Goal: Information Seeking & Learning: Learn about a topic

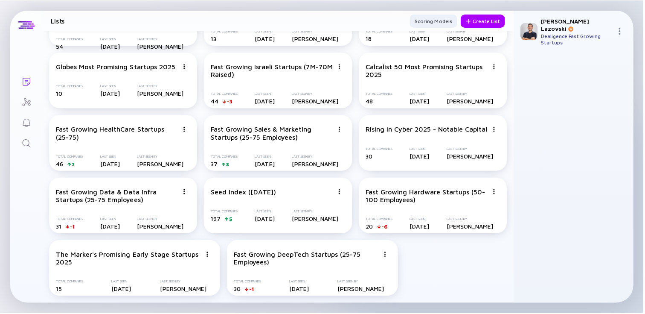
scroll to position [949, 0]
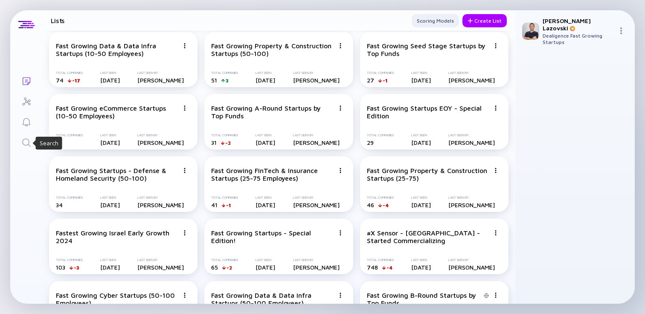
click at [25, 141] on icon "Search" at bounding box center [26, 142] width 10 height 10
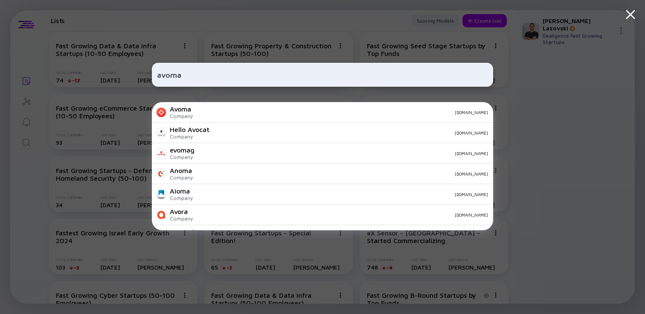
type input "avoma"
click at [243, 112] on div "[DOMAIN_NAME]" at bounding box center [344, 112] width 288 height 5
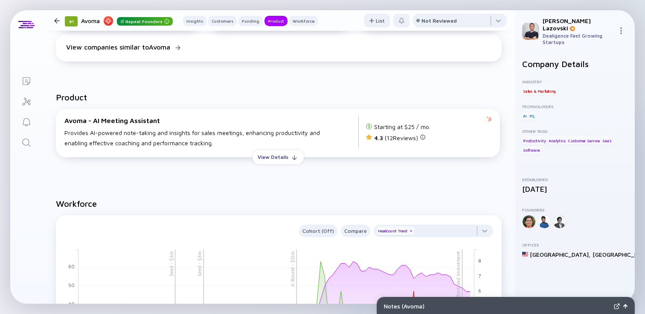
scroll to position [810, 0]
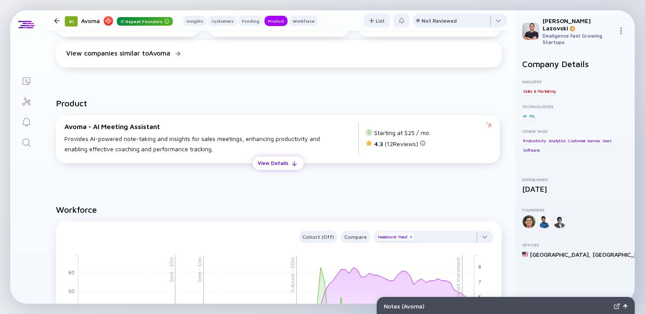
click at [283, 162] on div "View Details" at bounding box center [273, 162] width 41 height 13
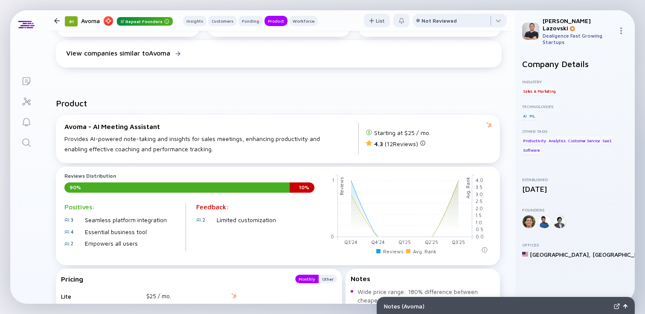
drag, startPoint x: 371, startPoint y: 144, endPoint x: 397, endPoint y: 144, distance: 26.0
click at [397, 144] on div "4.3 ( 12 Reviews)" at bounding box center [400, 144] width 52 height 8
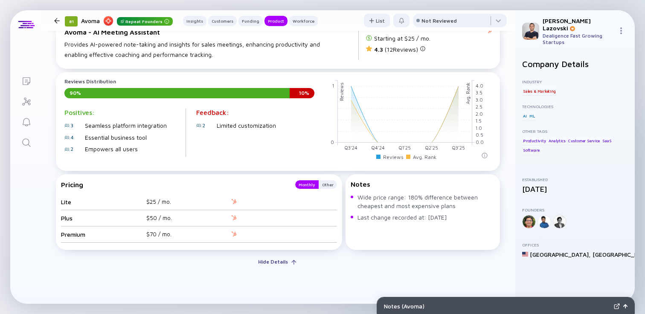
scroll to position [912, 0]
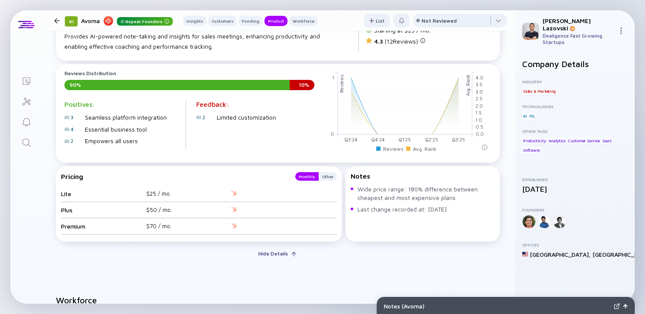
drag, startPoint x: 362, startPoint y: 192, endPoint x: 458, endPoint y: 216, distance: 99.4
click at [457, 215] on div "Notes Wide price range: 180% difference between cheapest and most expensive pla…" at bounding box center [423, 204] width 154 height 76
click at [459, 216] on div "Notes Wide price range: 180% difference between cheapest and most expensive pla…" at bounding box center [423, 204] width 154 height 76
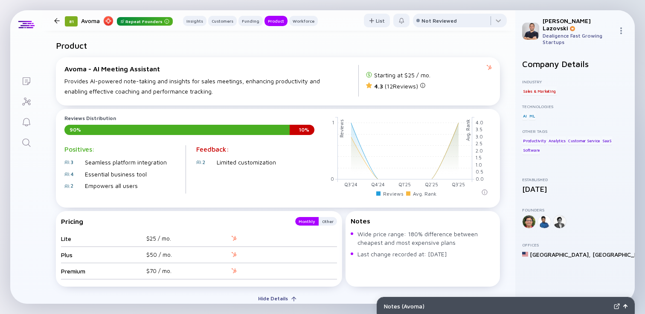
scroll to position [869, 0]
